Goal: Complete application form: Complete application form

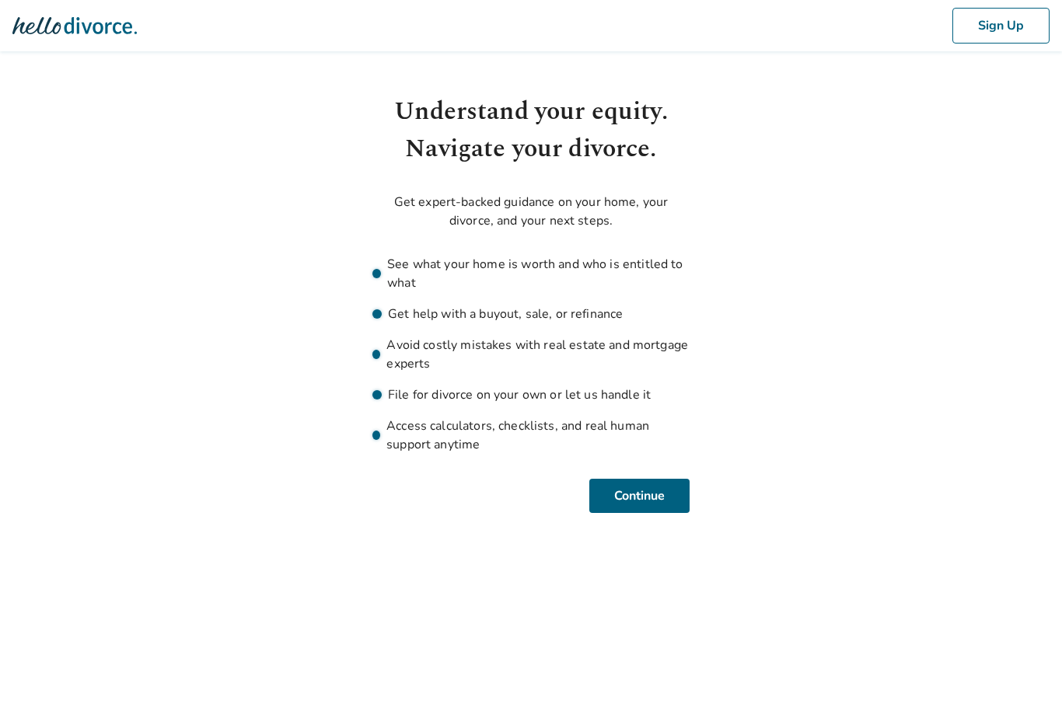
click at [637, 498] on button "Continue" at bounding box center [639, 496] width 100 height 34
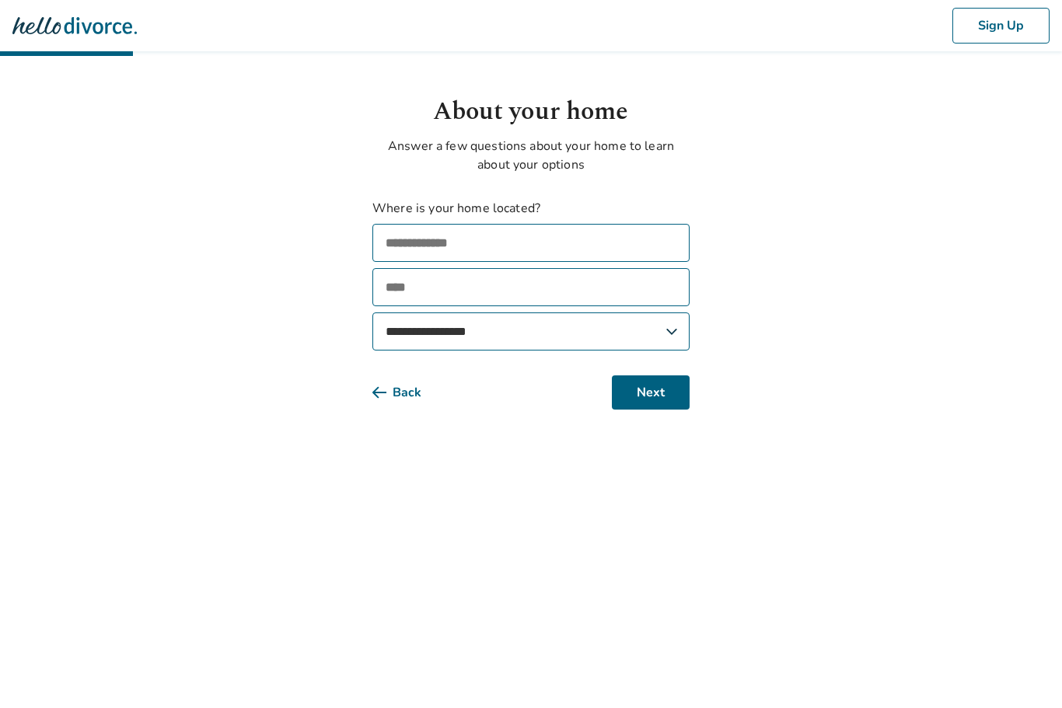
click at [432, 241] on input "text" at bounding box center [530, 243] width 317 height 38
type input "**********"
type input "****"
select select "**"
click at [643, 398] on button "Next" at bounding box center [651, 392] width 78 height 34
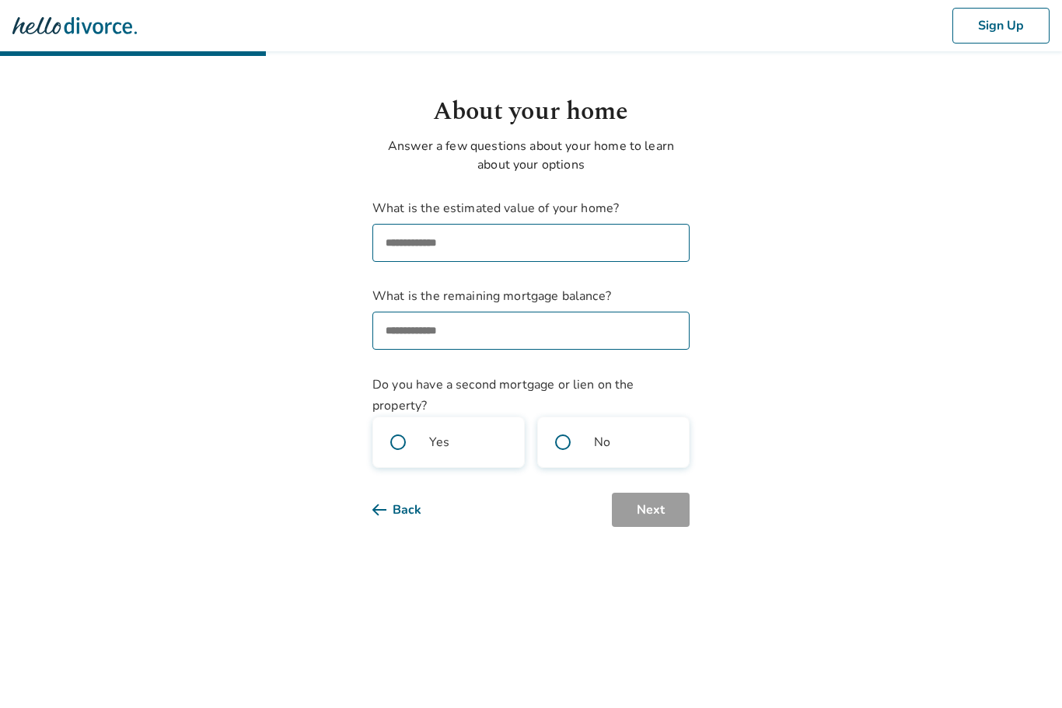
click at [434, 249] on input "What is the estimated value of your home?" at bounding box center [530, 243] width 317 height 38
type input "********"
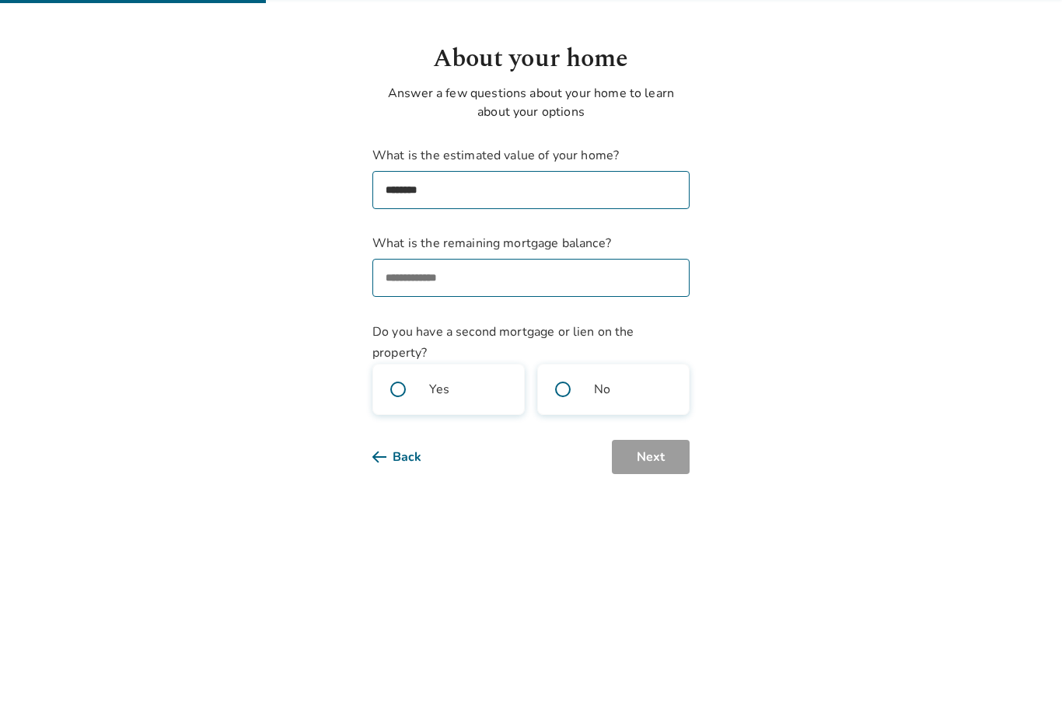
click at [421, 312] on input "What is the remaining mortgage balance?" at bounding box center [530, 331] width 317 height 38
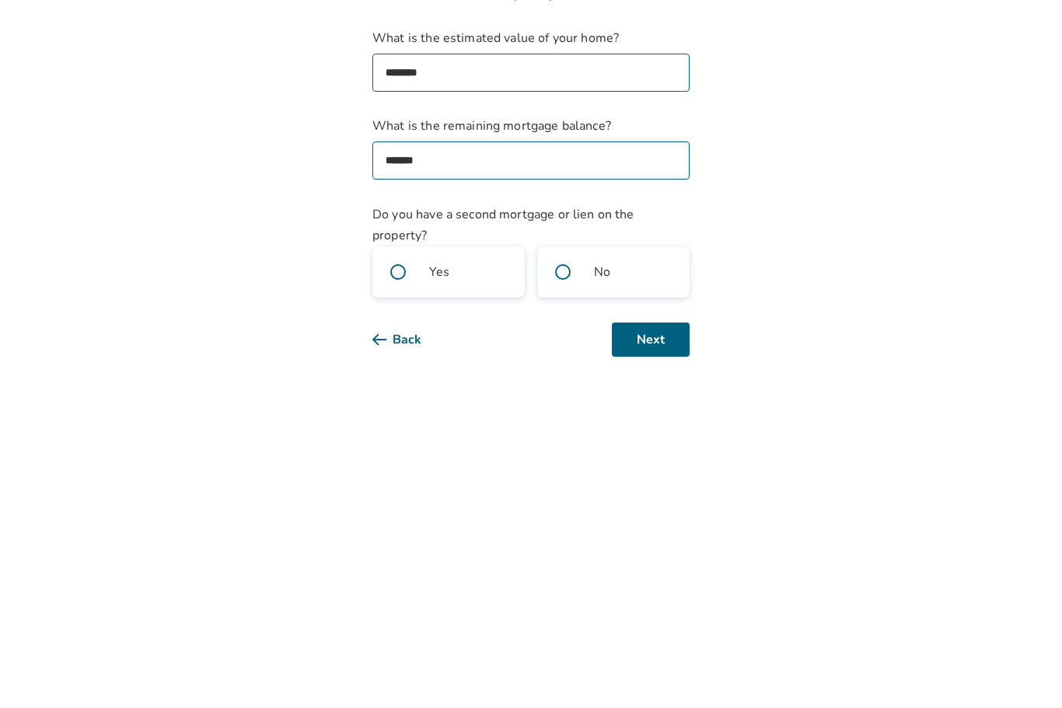
type input "********"
click at [592, 417] on label "No" at bounding box center [613, 442] width 152 height 51
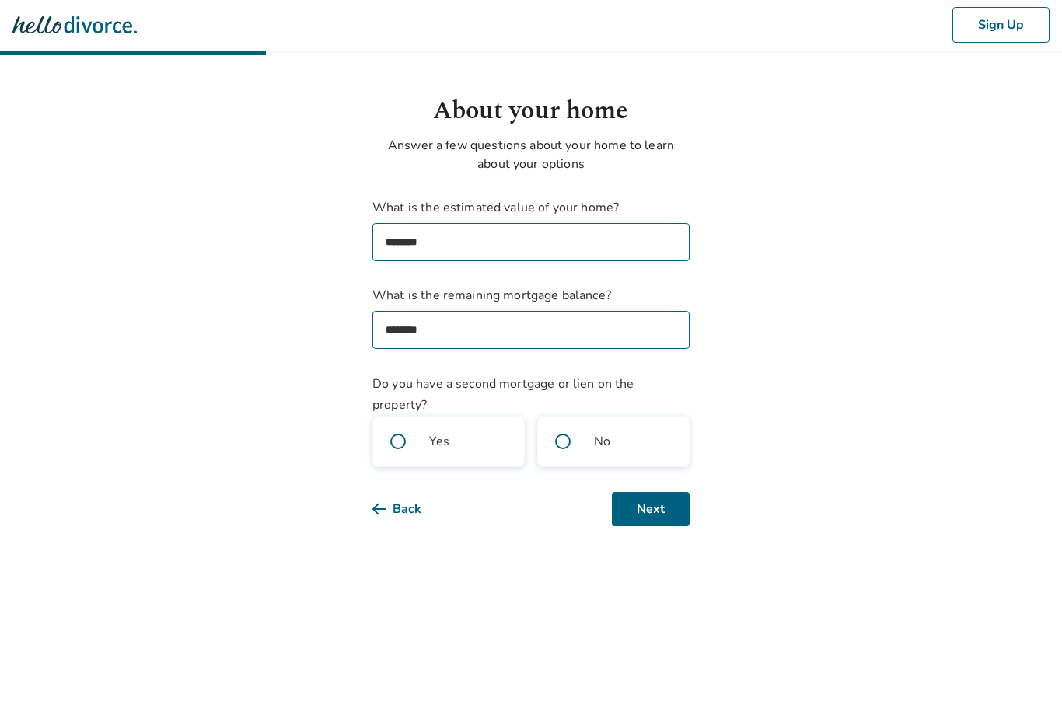
click at [643, 517] on button "Next" at bounding box center [651, 510] width 78 height 34
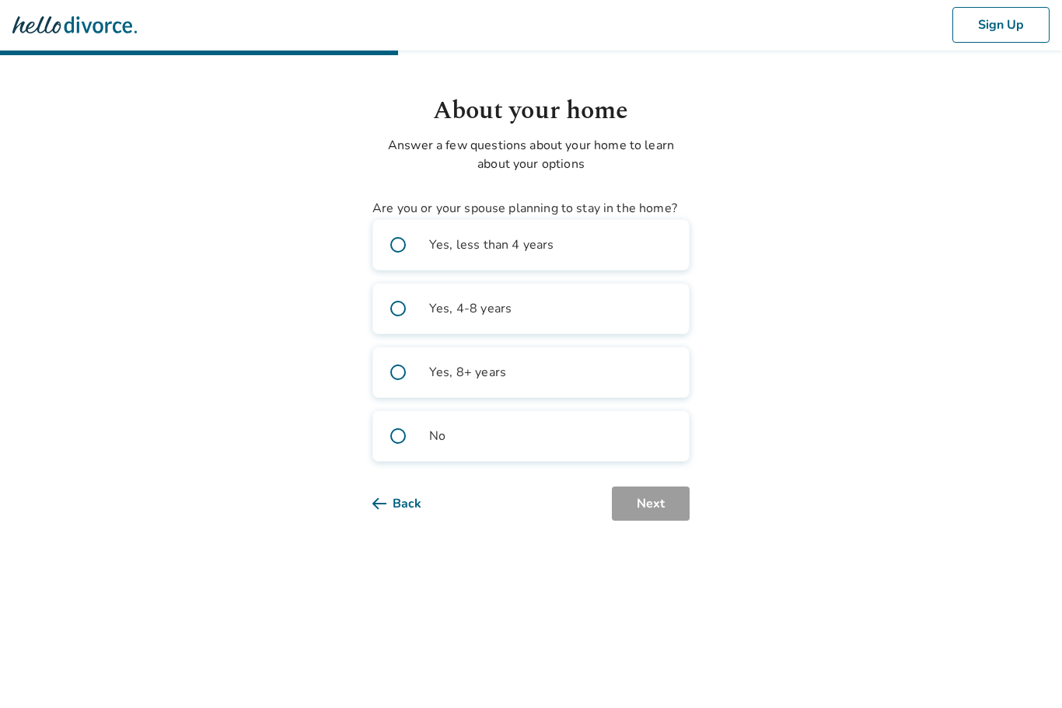
click at [399, 383] on span at bounding box center [398, 373] width 50 height 50
click at [641, 507] on button "Next" at bounding box center [651, 504] width 78 height 34
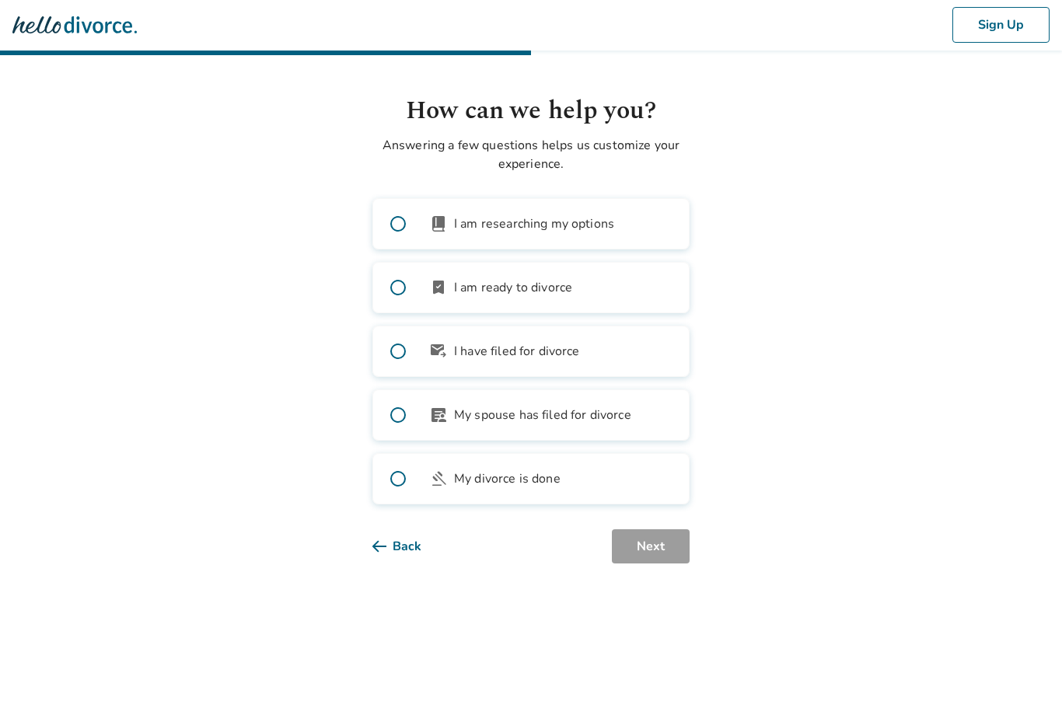
click at [466, 237] on label "book_2 I am researching my options" at bounding box center [530, 224] width 317 height 51
click at [658, 554] on button "Next" at bounding box center [651, 547] width 78 height 34
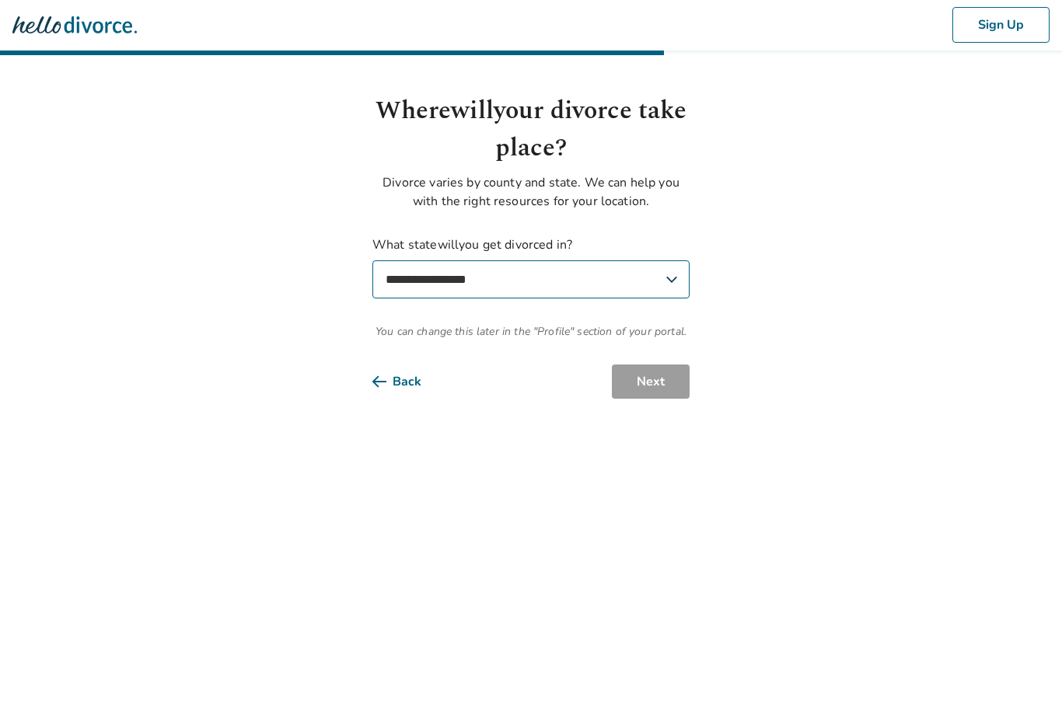
click at [668, 286] on select "**********" at bounding box center [530, 280] width 317 height 38
select select "**"
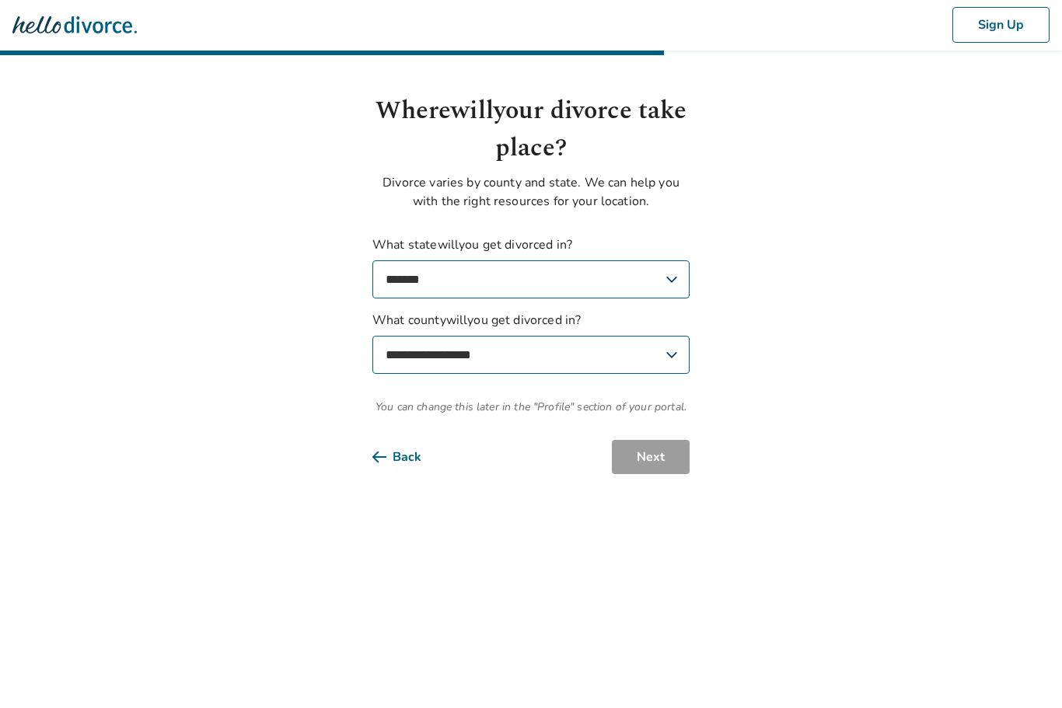
click at [563, 369] on select "**********" at bounding box center [530, 356] width 317 height 38
select select "********"
click at [640, 461] on button "Next" at bounding box center [651, 458] width 78 height 34
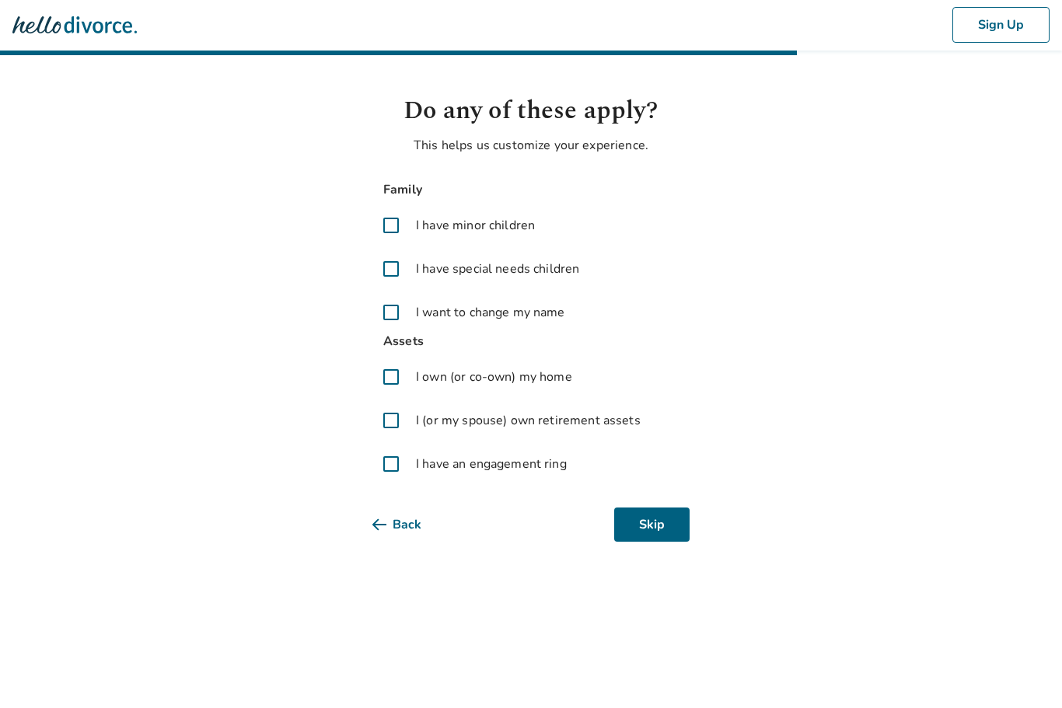
click at [643, 526] on button "Skip" at bounding box center [651, 525] width 75 height 34
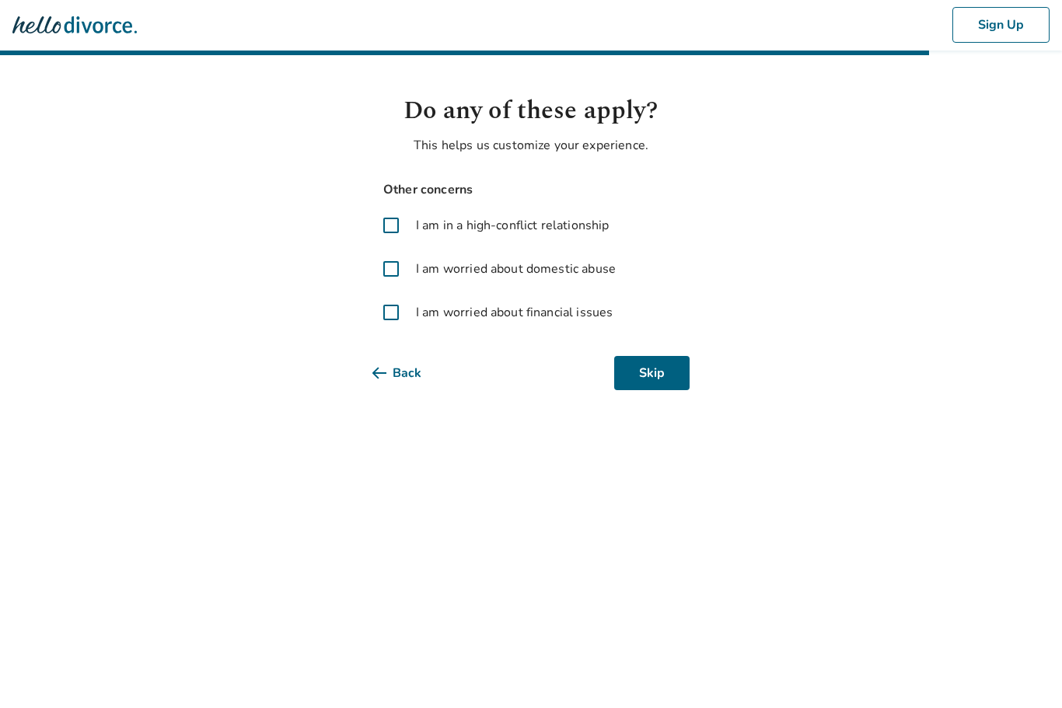
click at [644, 377] on button "Skip" at bounding box center [651, 374] width 75 height 34
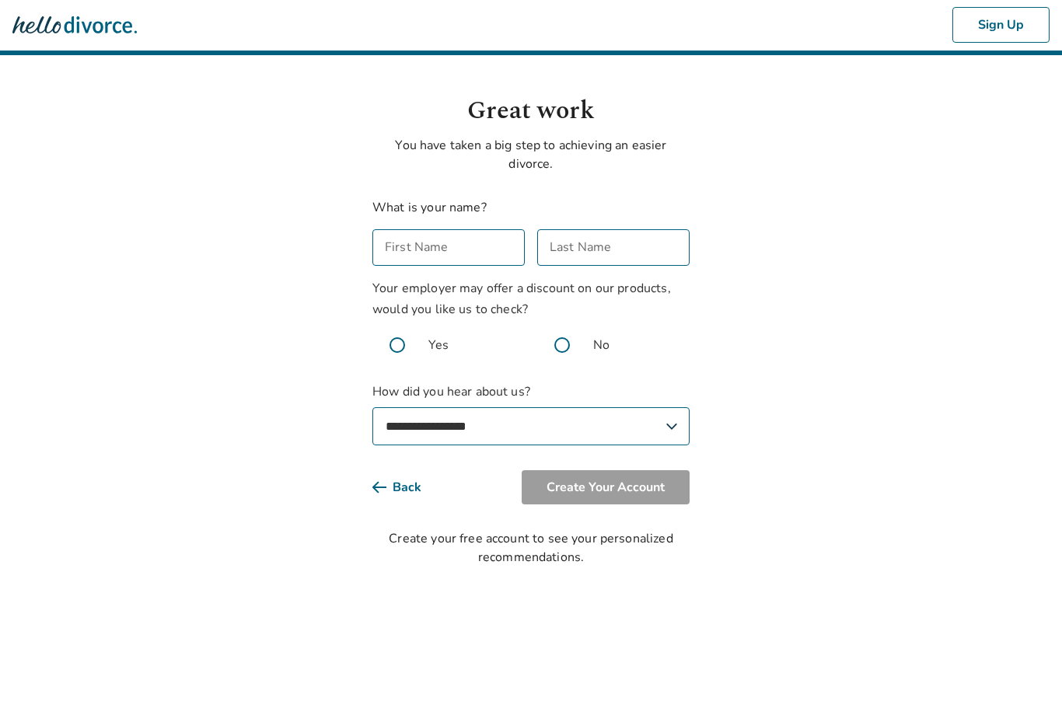
click at [416, 259] on input "First Name" at bounding box center [448, 248] width 152 height 37
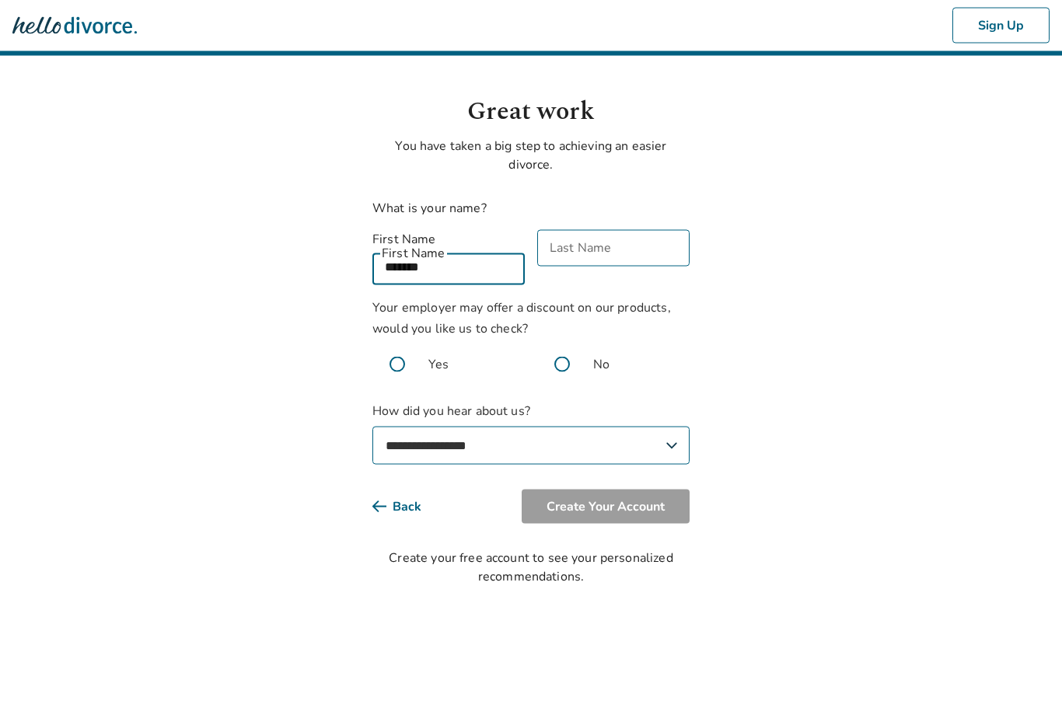
type input "*******"
click at [563, 256] on div "Last Name Last Name" at bounding box center [613, 257] width 152 height 55
type input "*******"
click at [571, 360] on span at bounding box center [562, 365] width 50 height 50
click at [654, 434] on select "**********" at bounding box center [530, 446] width 317 height 38
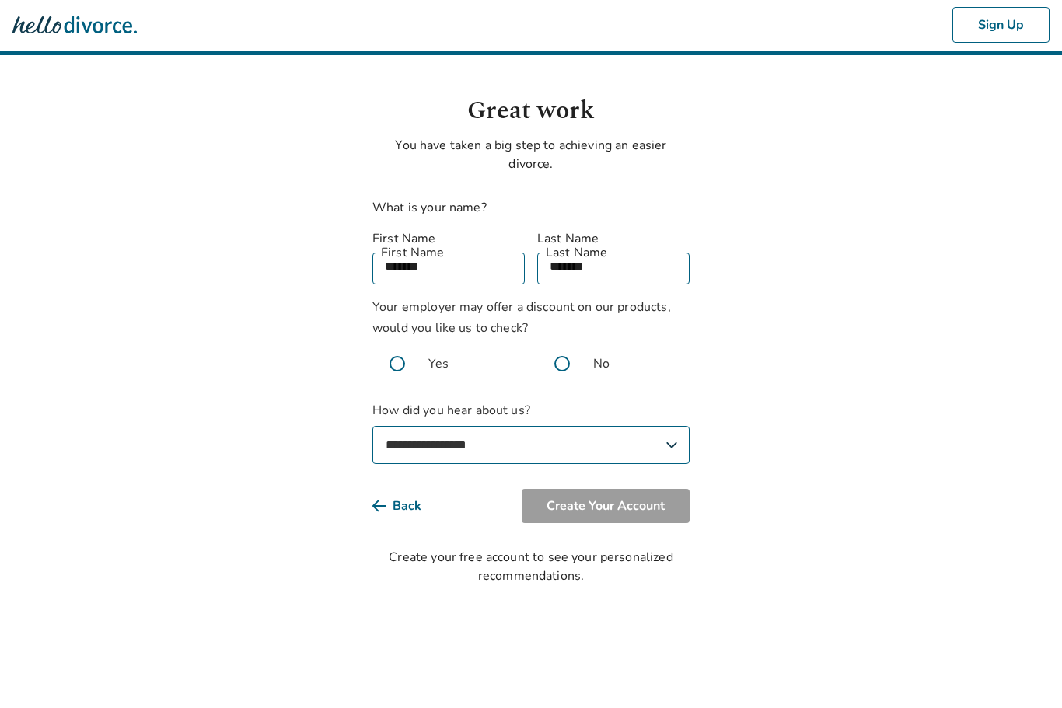
select select "**********"
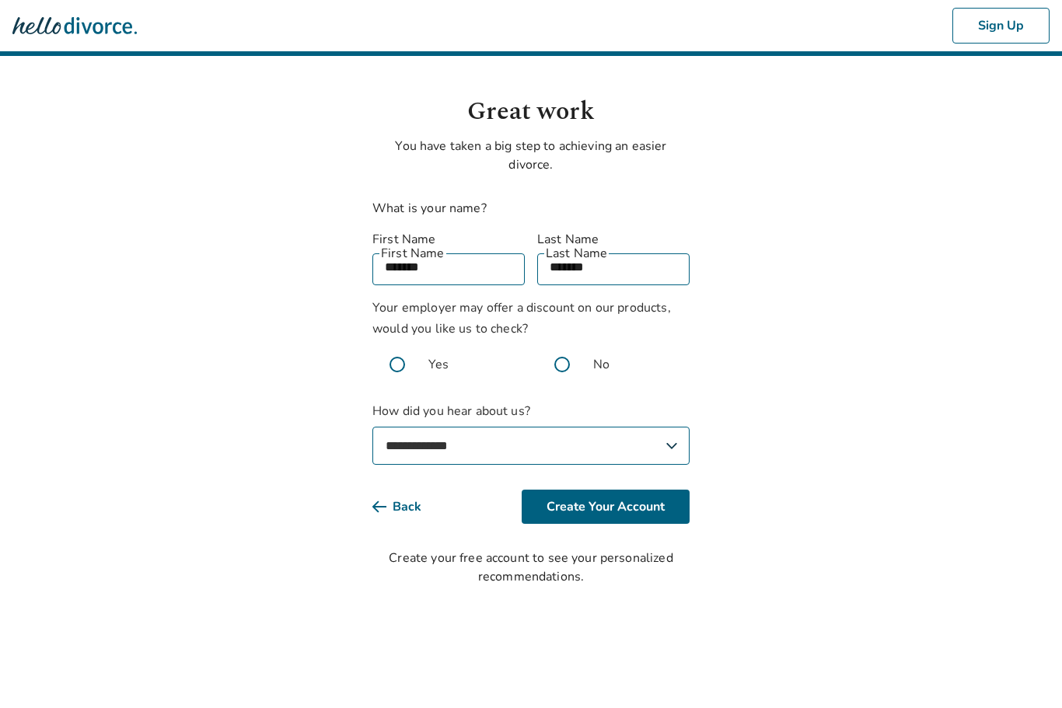
click at [555, 498] on button "Create Your Account" at bounding box center [605, 507] width 168 height 34
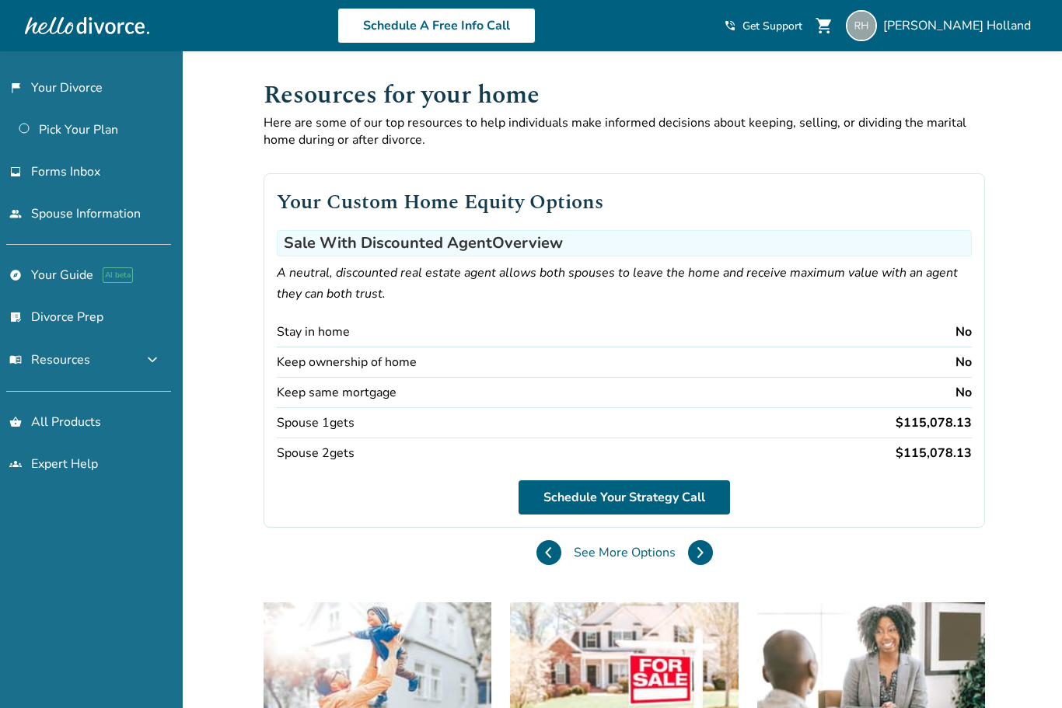
click at [302, 452] on div "Spouse 2 gets" at bounding box center [316, 453] width 78 height 17
click at [698, 557] on icon at bounding box center [700, 552] width 5 height 10
click at [696, 556] on icon at bounding box center [699, 552] width 7 height 12
click at [688, 557] on button at bounding box center [700, 552] width 25 height 25
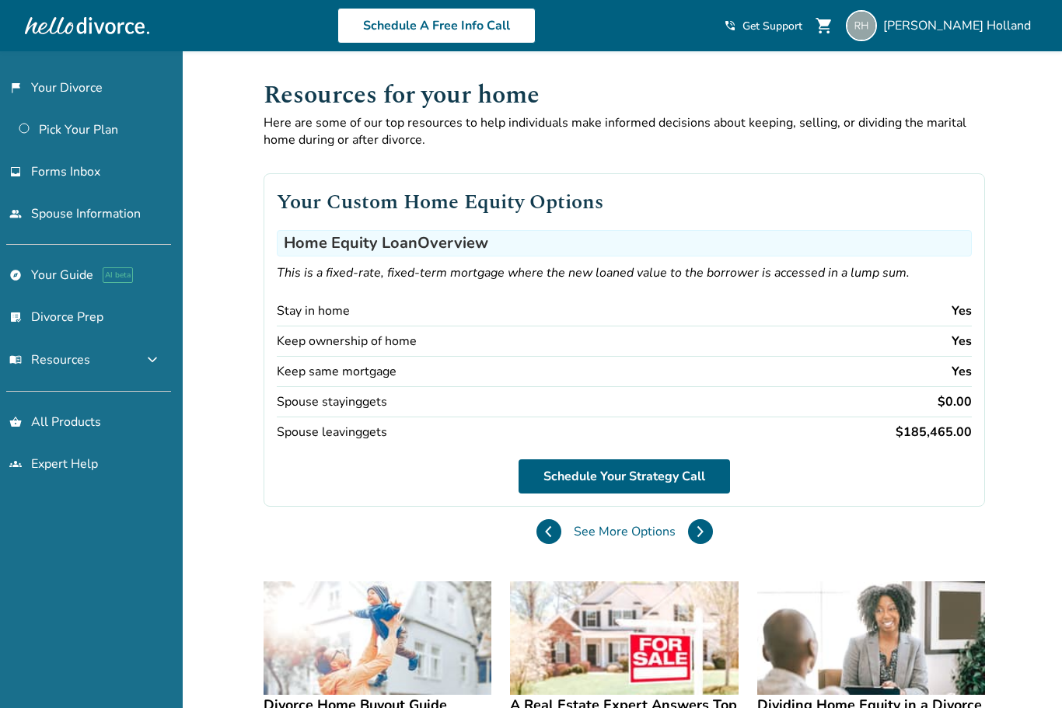
click at [696, 538] on icon at bounding box center [699, 531] width 7 height 12
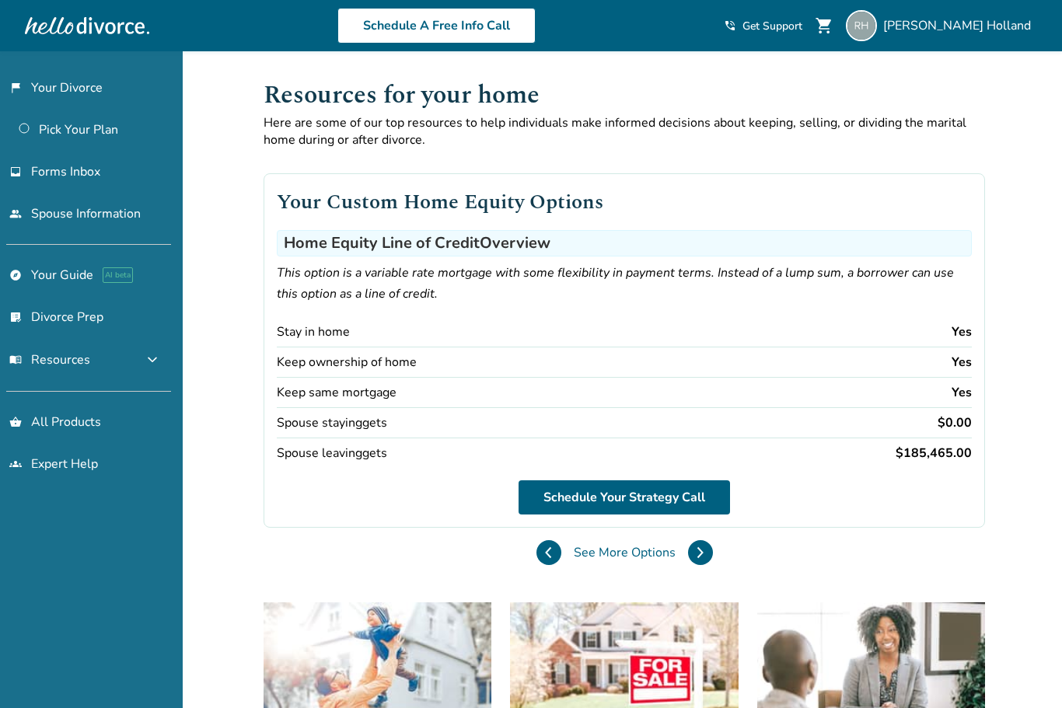
click at [688, 563] on button at bounding box center [700, 552] width 25 height 25
click at [696, 559] on icon at bounding box center [699, 552] width 7 height 12
click at [688, 565] on button at bounding box center [700, 552] width 25 height 25
click at [696, 556] on icon at bounding box center [699, 552] width 7 height 12
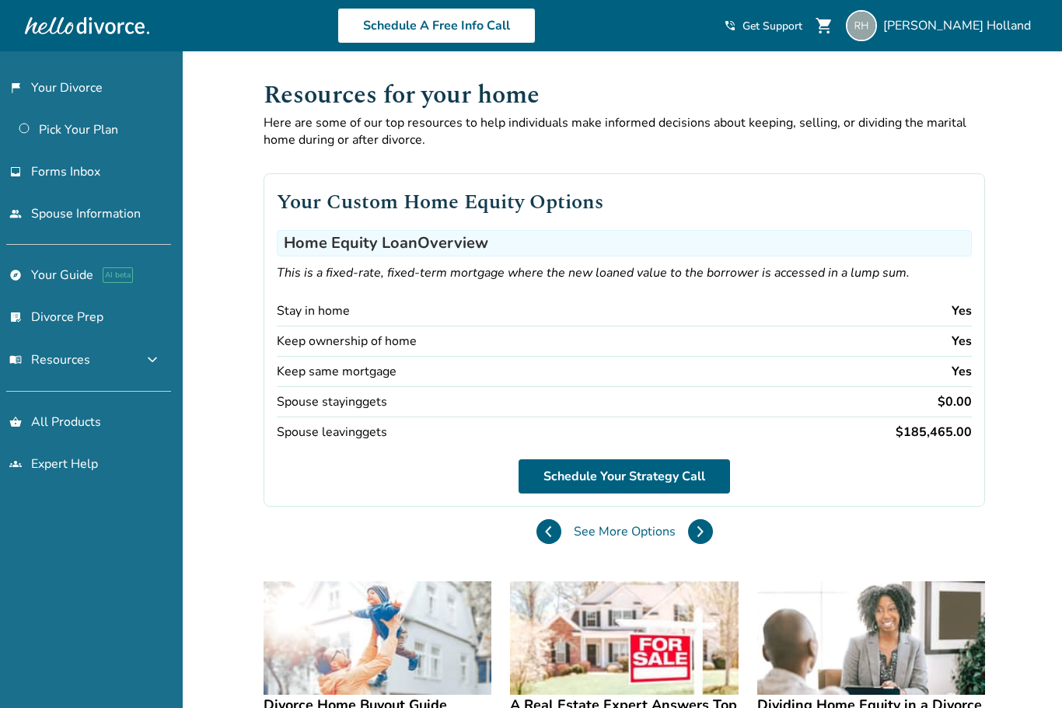
click at [536, 544] on div "See More Options" at bounding box center [624, 531] width 176 height 25
click at [688, 544] on button at bounding box center [700, 531] width 25 height 25
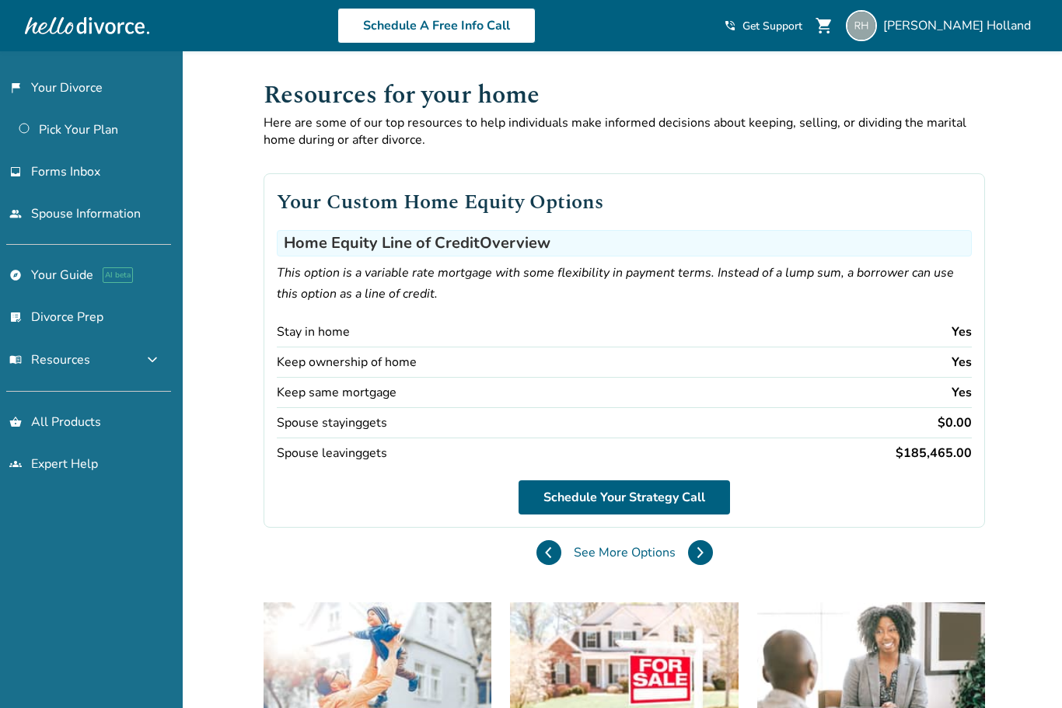
click at [688, 548] on button at bounding box center [700, 552] width 25 height 25
click at [688, 547] on button at bounding box center [700, 552] width 25 height 25
click at [698, 557] on icon at bounding box center [700, 552] width 5 height 10
click at [688, 556] on button at bounding box center [700, 552] width 25 height 25
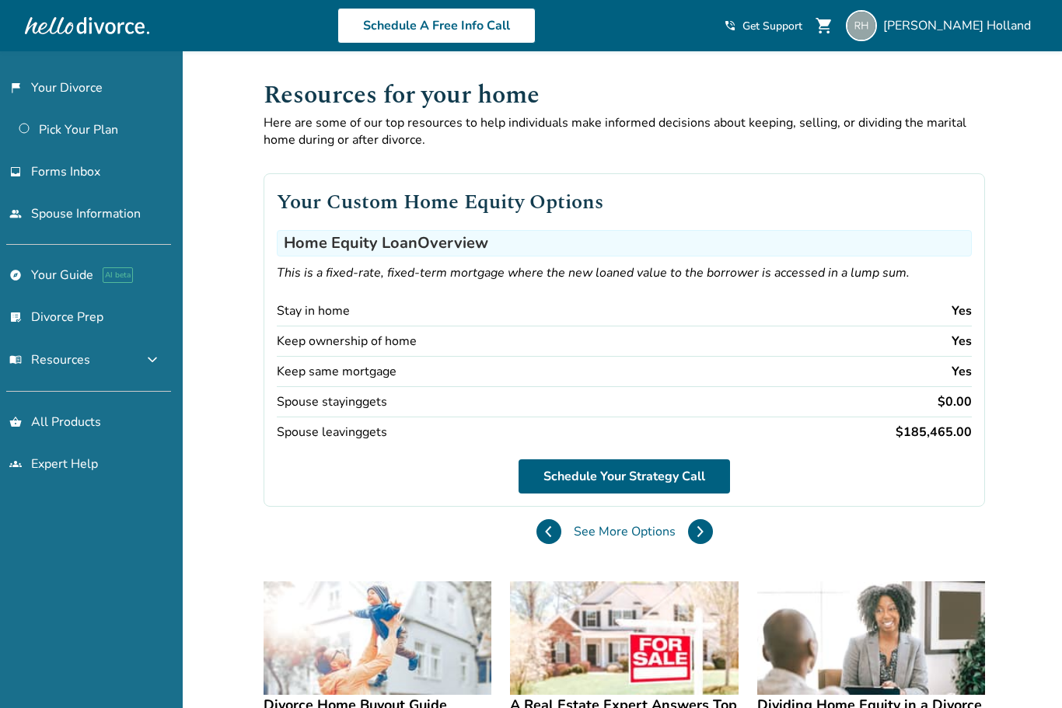
click at [536, 544] on div "See More Options" at bounding box center [624, 531] width 176 height 25
click at [688, 544] on button at bounding box center [700, 531] width 25 height 25
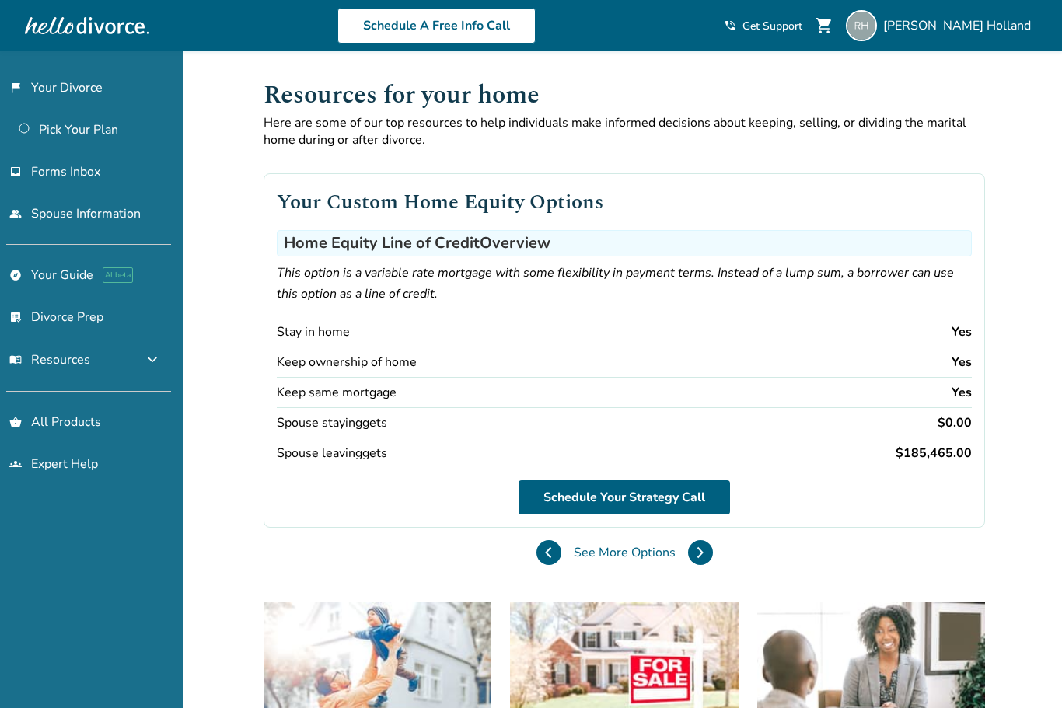
click at [688, 548] on button at bounding box center [700, 552] width 25 height 25
click at [688, 551] on button at bounding box center [700, 552] width 25 height 25
click at [688, 558] on button at bounding box center [700, 552] width 25 height 25
click at [698, 556] on icon at bounding box center [700, 552] width 5 height 10
click at [696, 558] on icon at bounding box center [699, 552] width 7 height 12
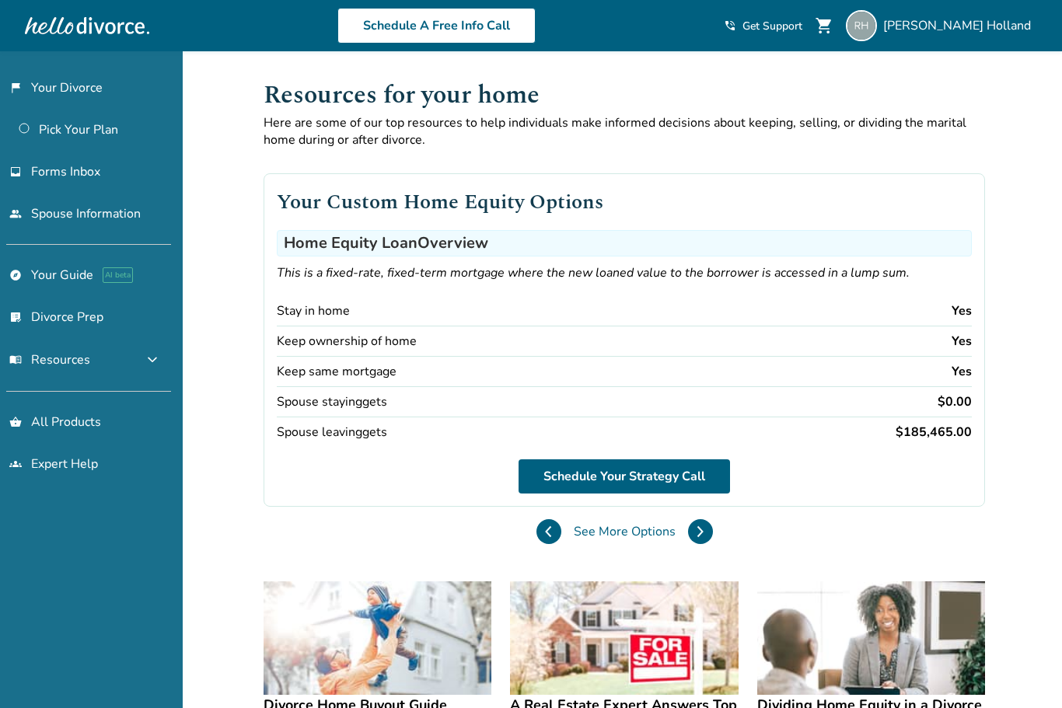
click at [419, 553] on div "Your Custom Home Equity Options Home Equity Loan Overview This is a fixed-rate,…" at bounding box center [623, 352] width 721 height 408
click at [688, 544] on button at bounding box center [700, 531] width 25 height 25
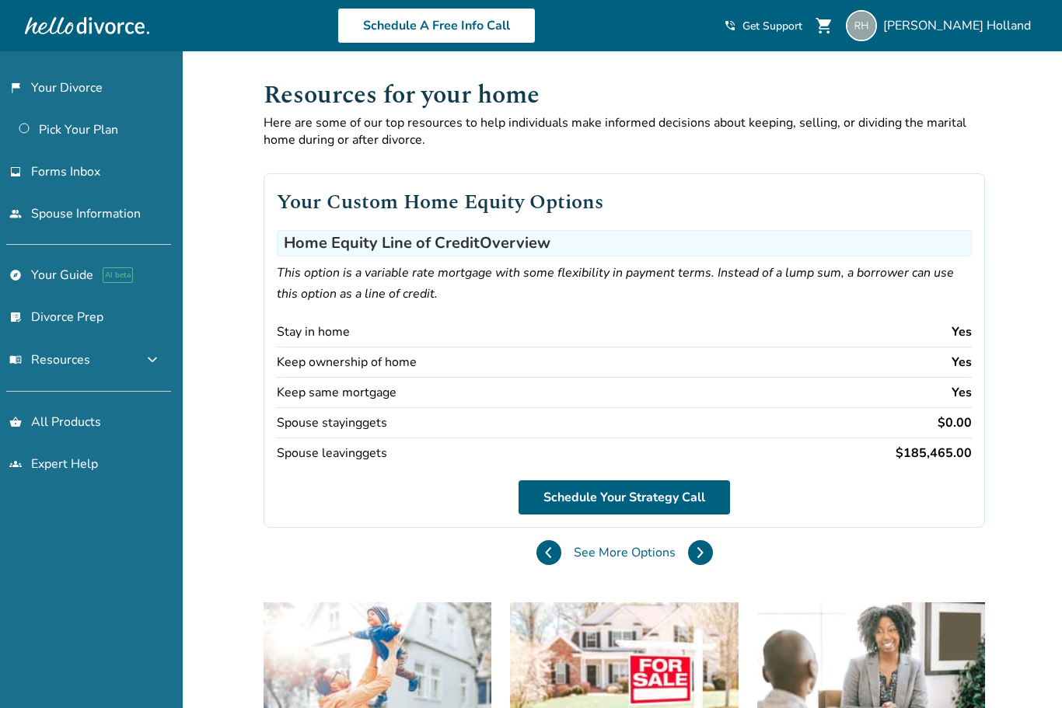
click at [425, 542] on div "Your Custom Home Equity Options Home Equity Line of Credit Overview This option…" at bounding box center [623, 362] width 721 height 429
click at [696, 559] on icon at bounding box center [699, 552] width 7 height 12
click at [698, 557] on icon at bounding box center [700, 552] width 5 height 10
click at [688, 559] on button at bounding box center [700, 552] width 25 height 25
click at [688, 565] on button at bounding box center [700, 552] width 25 height 25
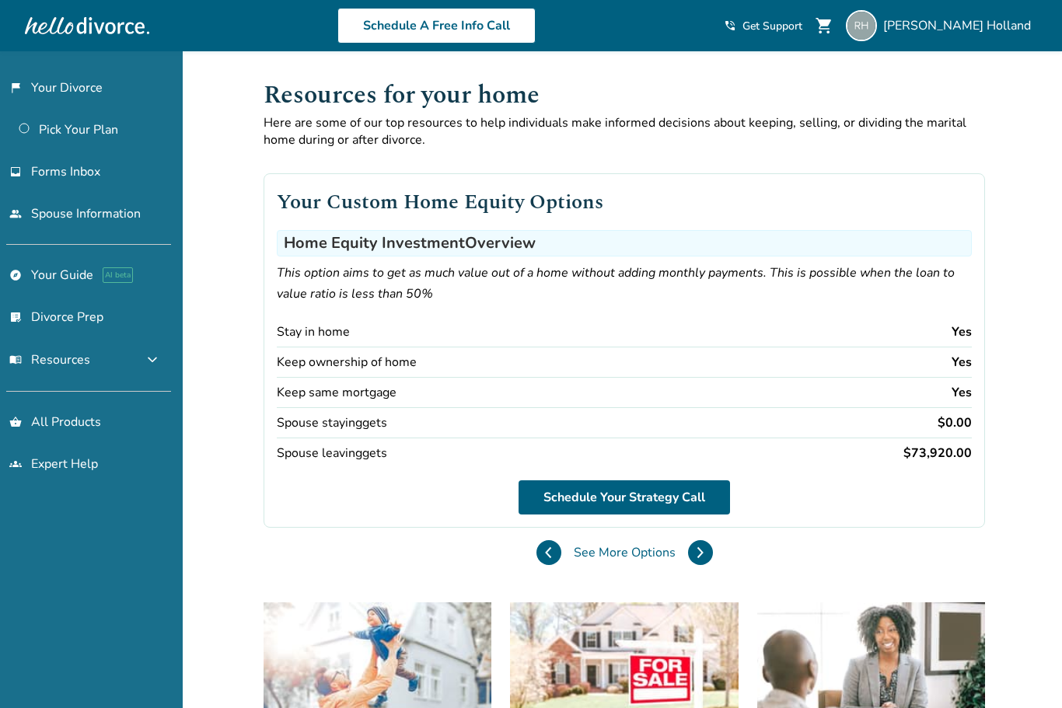
click at [688, 564] on button at bounding box center [700, 552] width 25 height 25
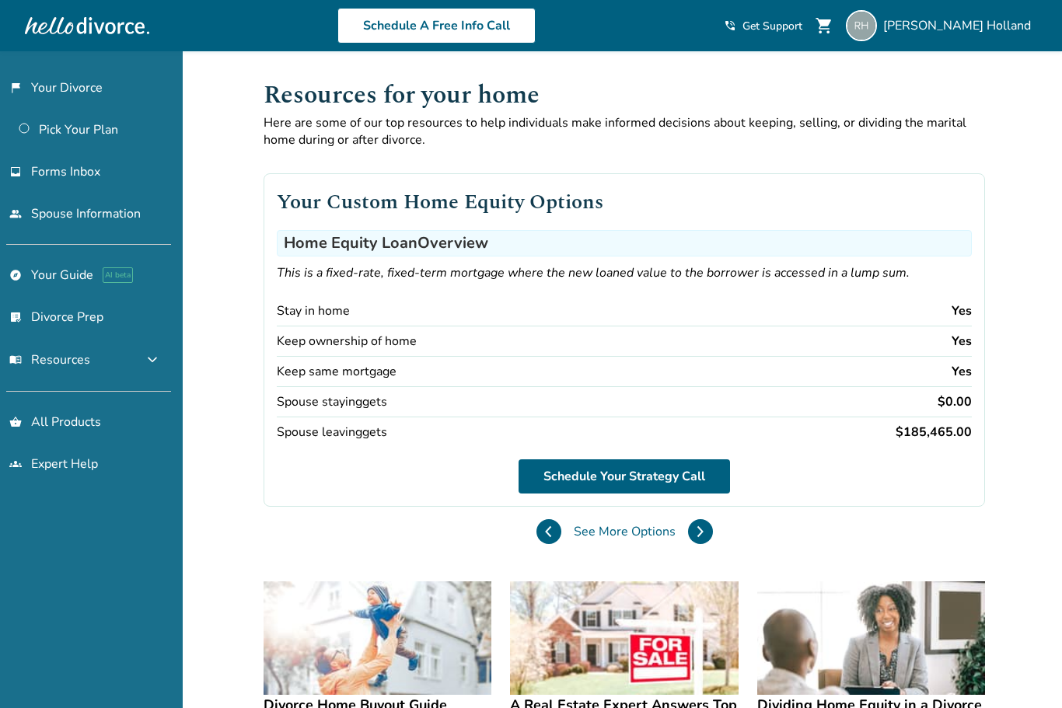
click at [428, 565] on div "Resources for your home Here are some of our top resources to help individuals …" at bounding box center [624, 665] width 746 height 1229
click at [424, 556] on div "Your Custom Home Equity Options Home Equity Loan Overview This is a fixed-rate,…" at bounding box center [623, 352] width 721 height 408
click at [688, 544] on button at bounding box center [700, 531] width 25 height 25
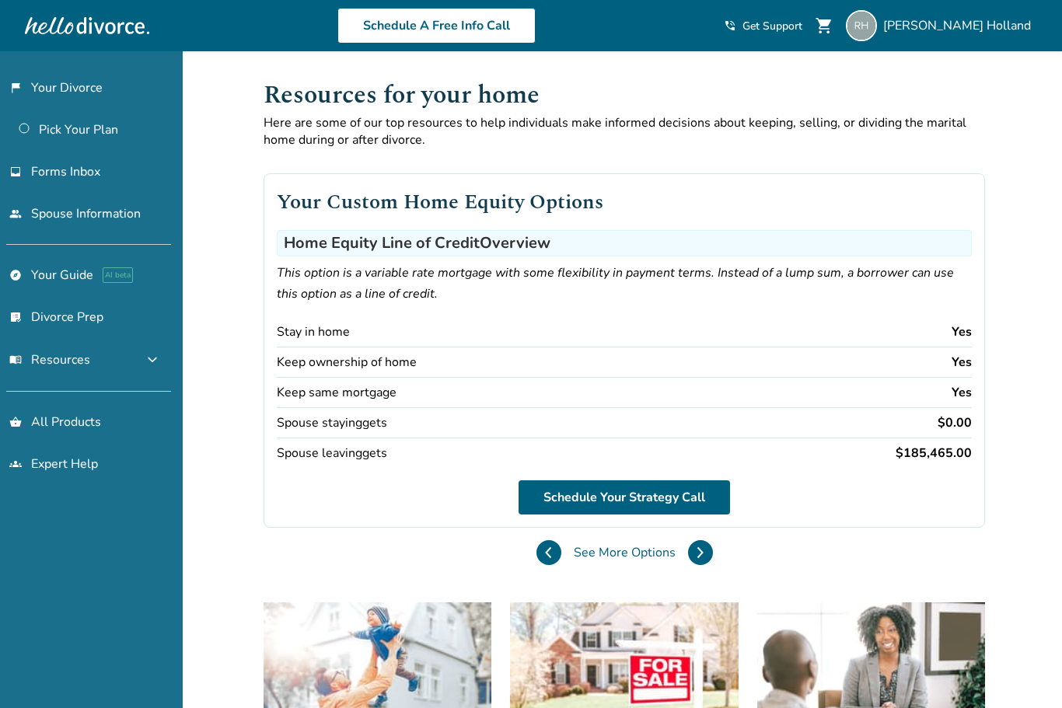
click at [688, 546] on button at bounding box center [700, 552] width 25 height 25
click at [688, 552] on button at bounding box center [700, 552] width 25 height 25
click at [688, 551] on button at bounding box center [700, 552] width 25 height 25
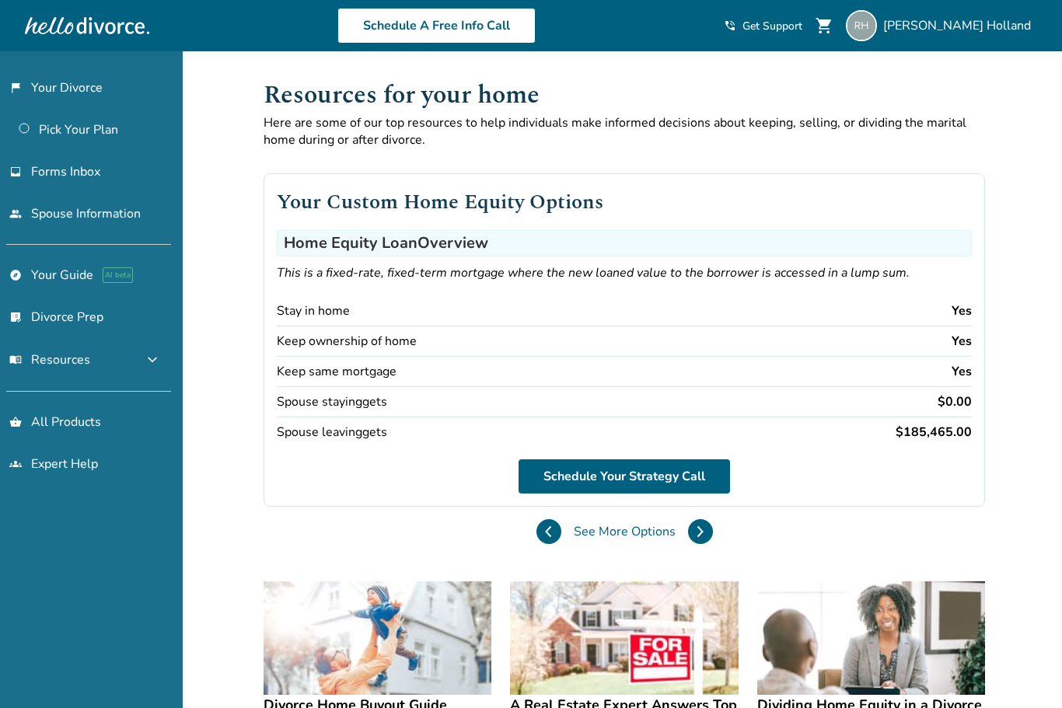
click at [536, 544] on div "See More Options" at bounding box center [624, 531] width 176 height 25
click at [688, 544] on button at bounding box center [700, 531] width 25 height 25
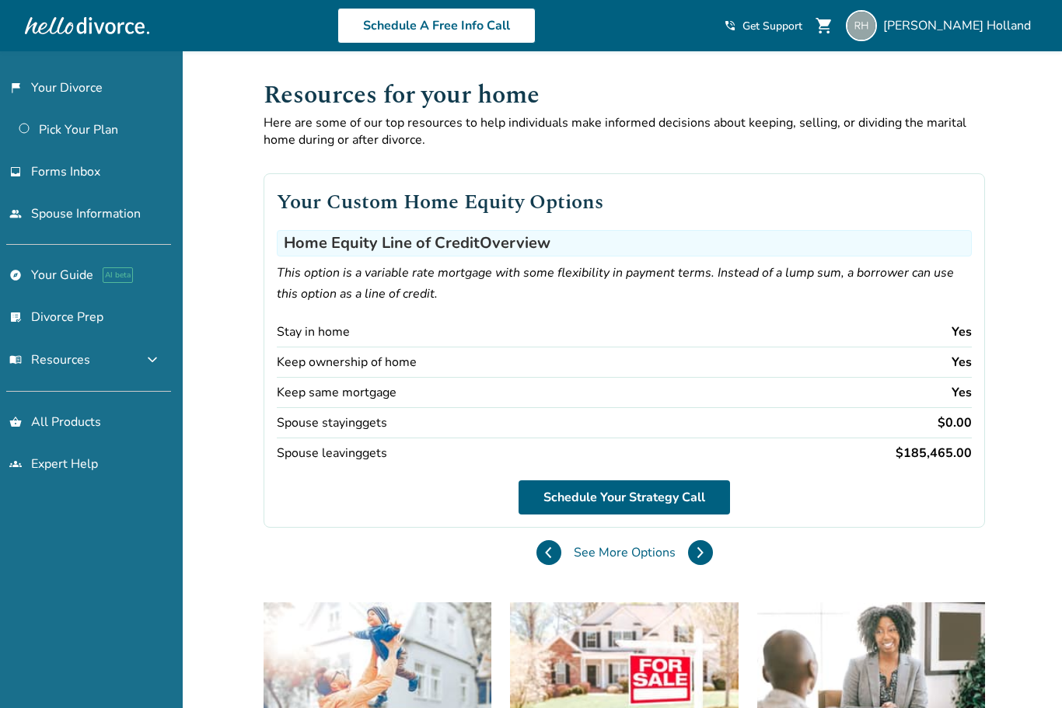
click at [688, 552] on button at bounding box center [700, 552] width 25 height 25
click at [536, 546] on div "See More Options" at bounding box center [624, 552] width 176 height 25
click at [688, 556] on button at bounding box center [700, 552] width 25 height 25
click at [696, 559] on icon at bounding box center [699, 552] width 7 height 12
click at [688, 563] on button at bounding box center [700, 552] width 25 height 25
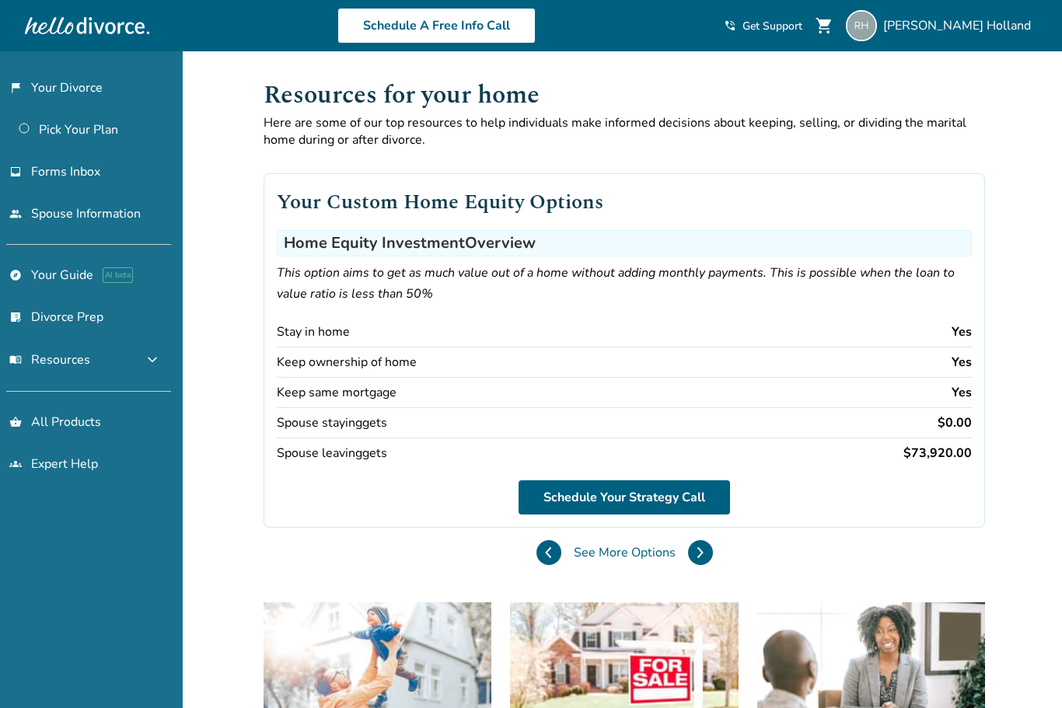
click at [688, 553] on button at bounding box center [700, 552] width 25 height 25
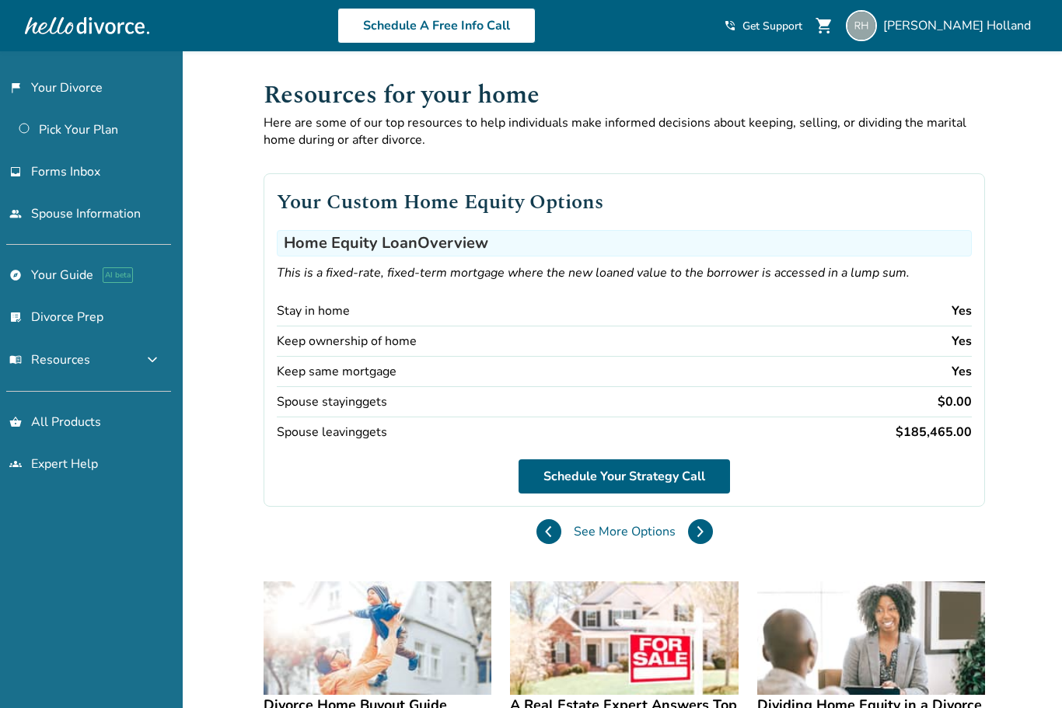
click at [408, 553] on div "Your Custom Home Equity Options Home Equity Loan Overview This is a fixed-rate,…" at bounding box center [623, 352] width 721 height 408
click at [688, 544] on button at bounding box center [700, 531] width 25 height 25
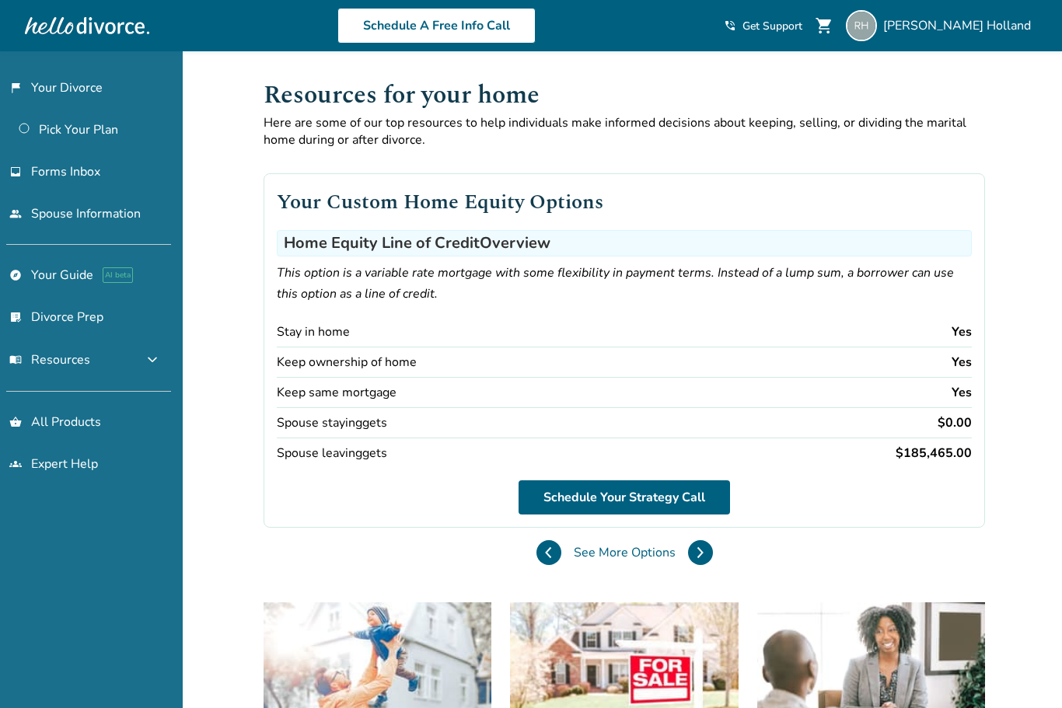
click at [688, 547] on button at bounding box center [700, 552] width 25 height 25
click at [688, 549] on button at bounding box center [700, 552] width 25 height 25
click at [696, 554] on icon at bounding box center [699, 552] width 7 height 12
click at [688, 553] on button at bounding box center [700, 552] width 25 height 25
click at [688, 549] on button at bounding box center [700, 552] width 25 height 25
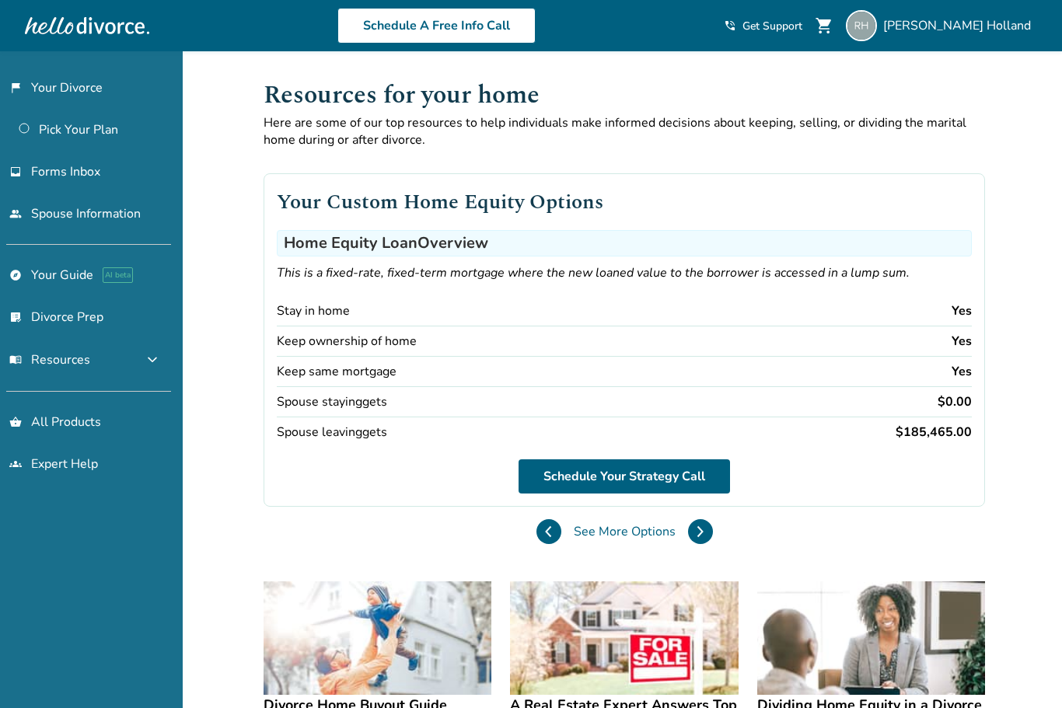
click at [688, 544] on button at bounding box center [700, 531] width 25 height 25
